Goal: Information Seeking & Learning: Learn about a topic

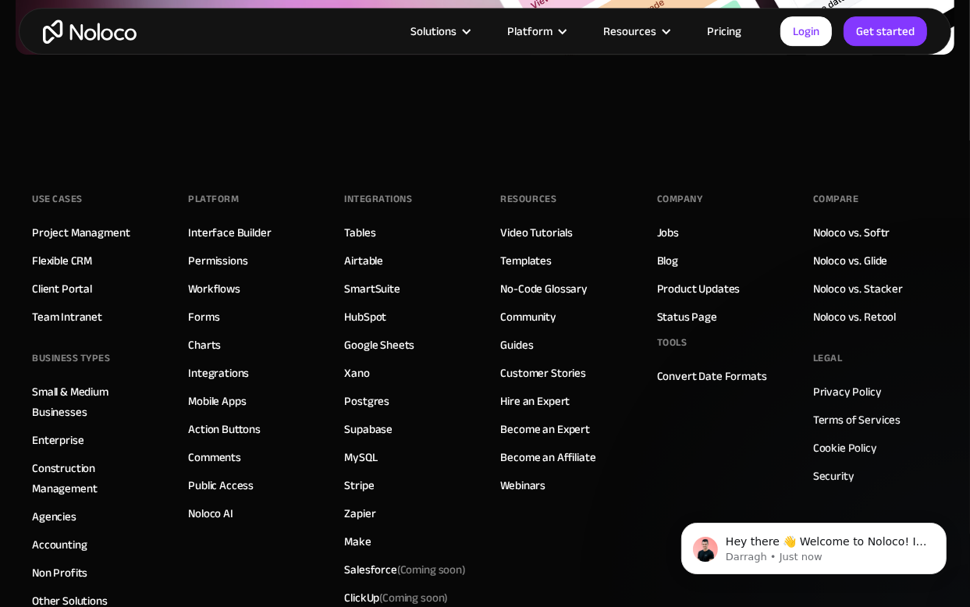
scroll to position [4037, 0]
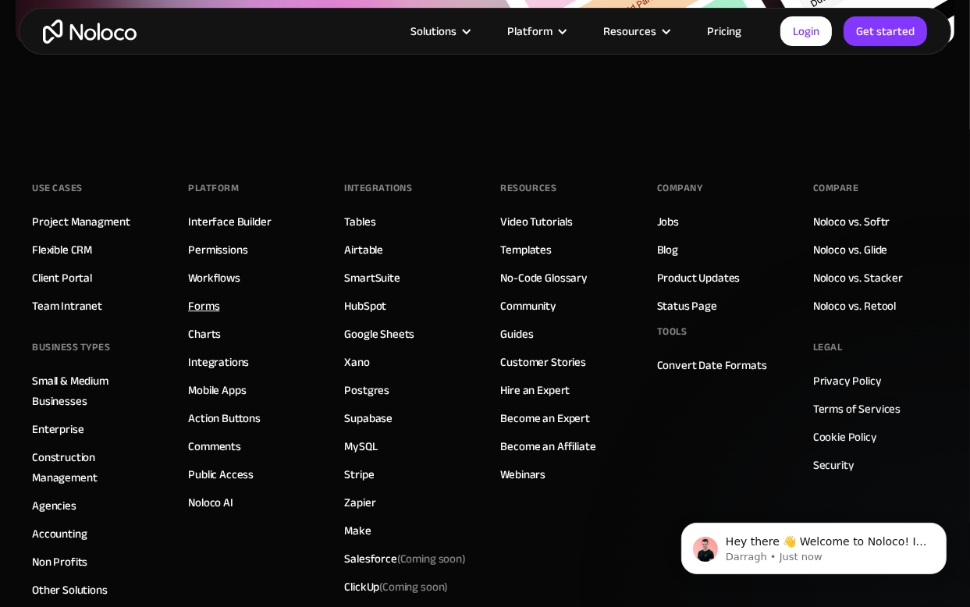
click at [208, 300] on link "Forms" at bounding box center [203, 306] width 31 height 20
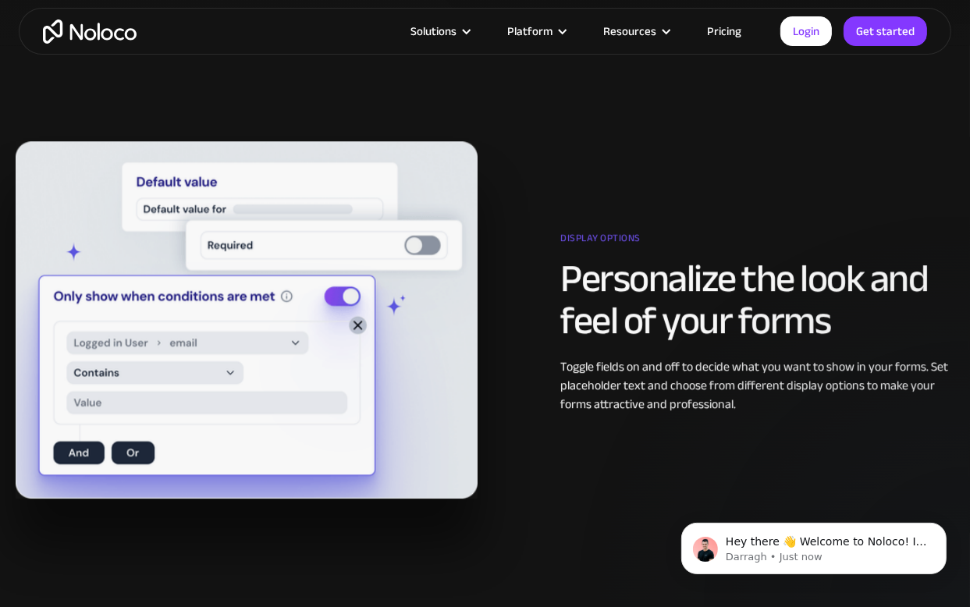
scroll to position [1688, 0]
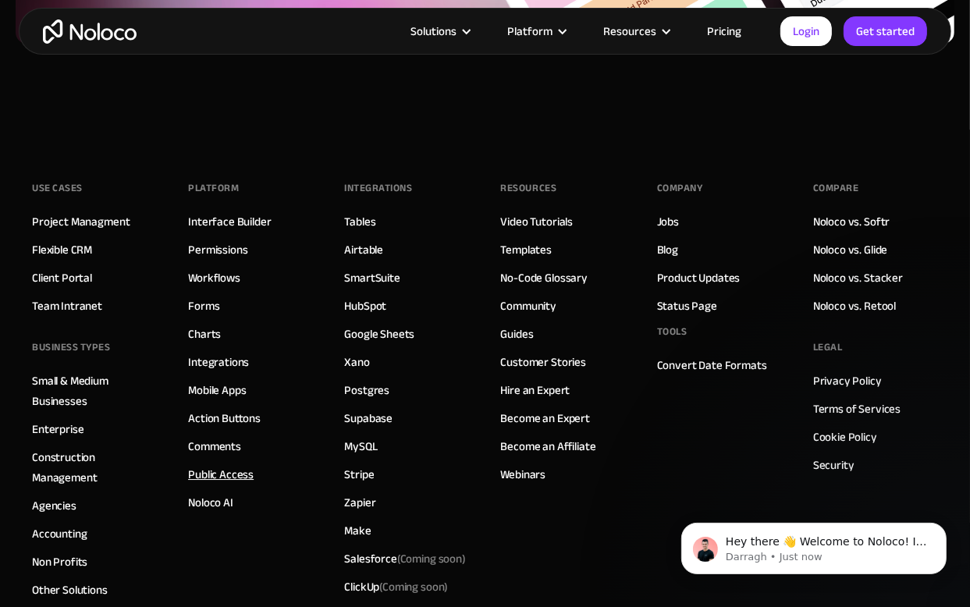
click at [222, 468] on link "Public Access" at bounding box center [221, 474] width 66 height 20
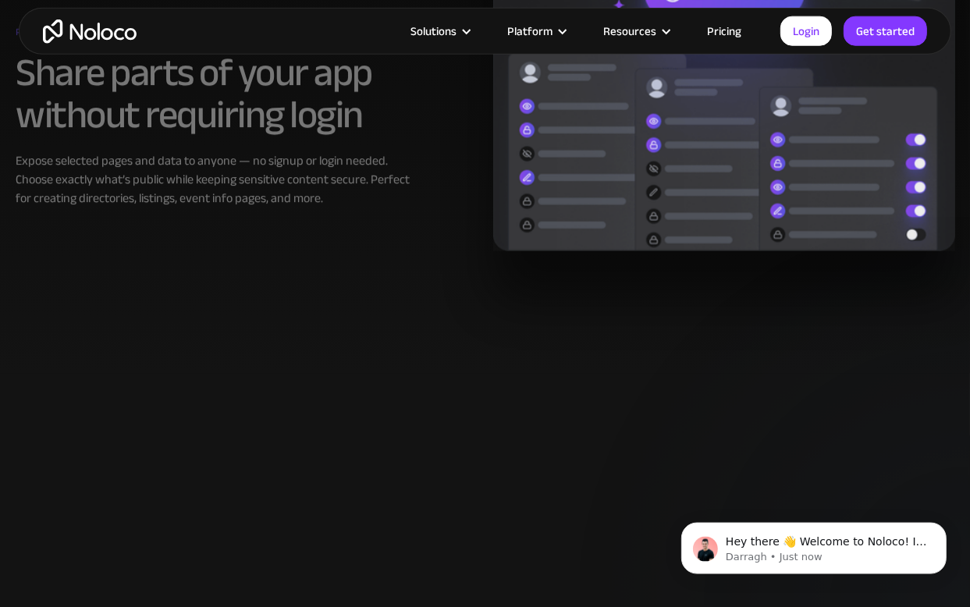
scroll to position [1359, 0]
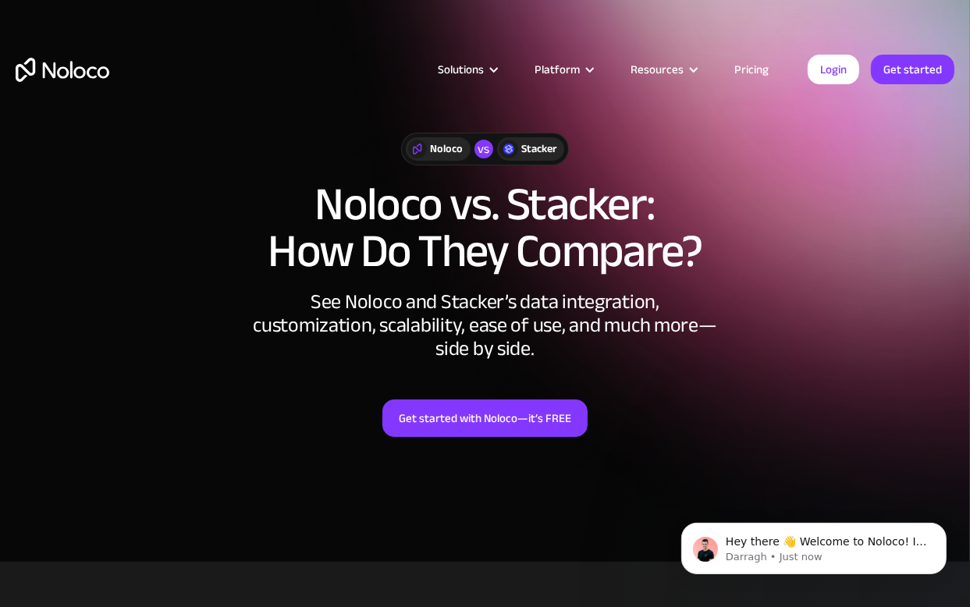
click at [751, 66] on link "Pricing" at bounding box center [751, 69] width 73 height 20
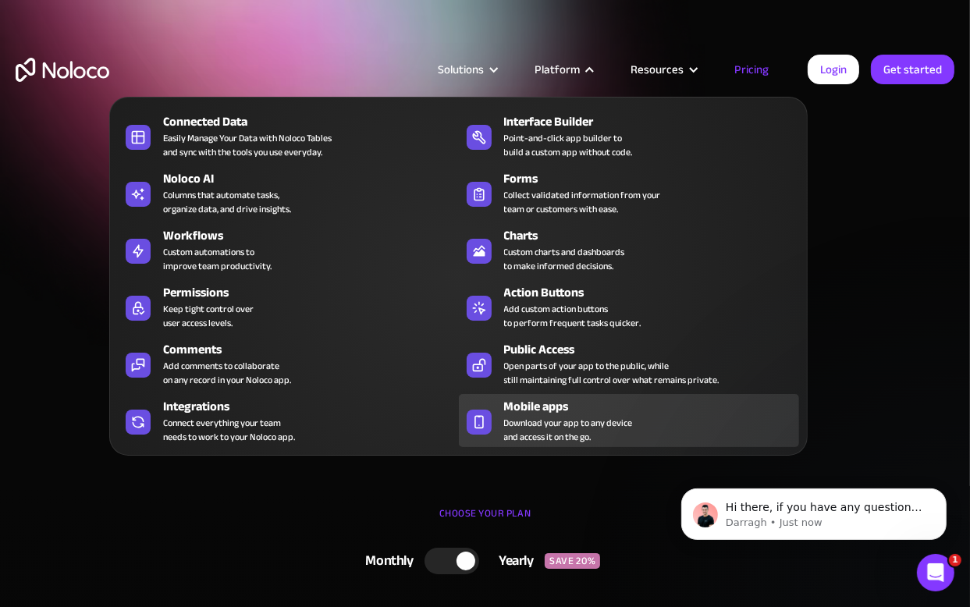
click at [556, 407] on div "Mobile apps" at bounding box center [655, 406] width 302 height 19
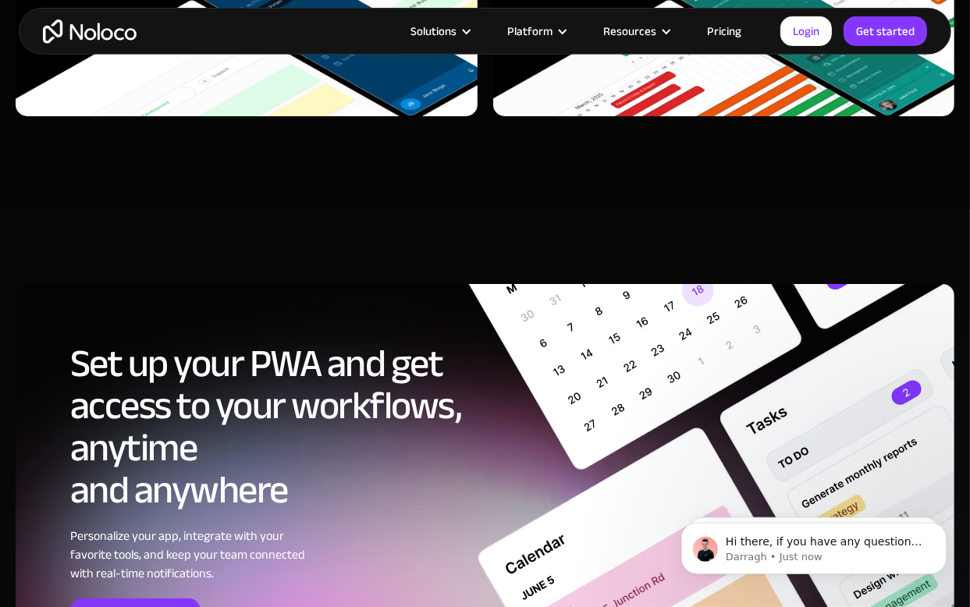
scroll to position [4819, 0]
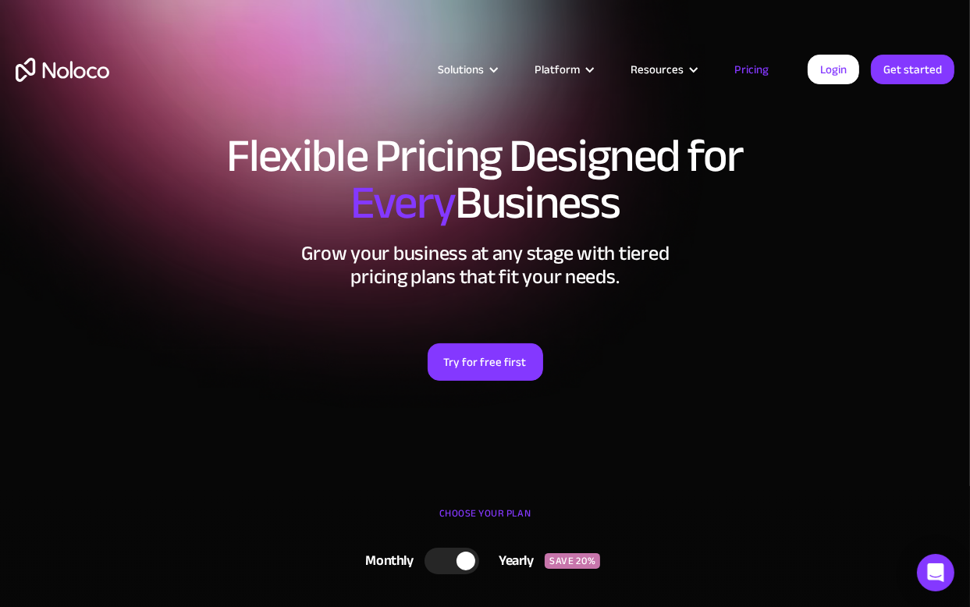
click at [758, 66] on link "Pricing" at bounding box center [751, 69] width 73 height 20
